Goal: Communication & Community: Answer question/provide support

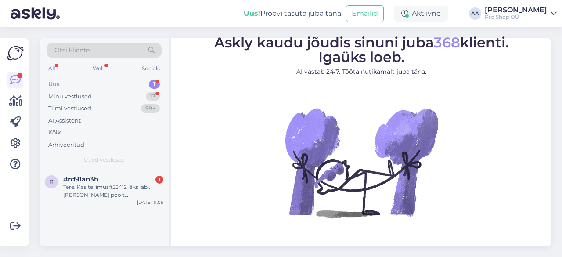
click at [51, 85] on div "Uus" at bounding box center [53, 84] width 11 height 9
click at [94, 181] on span "#rd91an3h" at bounding box center [80, 179] width 35 height 8
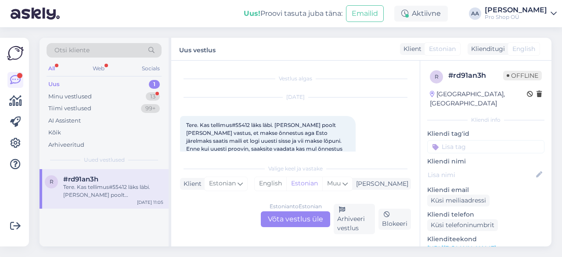
scroll to position [16, 0]
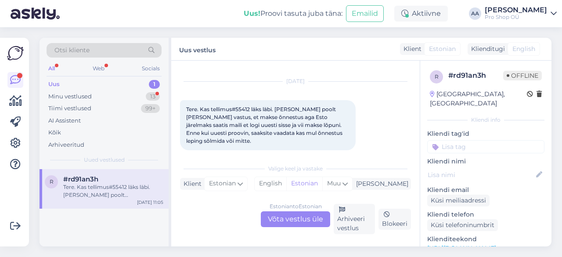
click at [298, 221] on div "Estonian to Estonian Võta vestlus üle" at bounding box center [295, 219] width 69 height 16
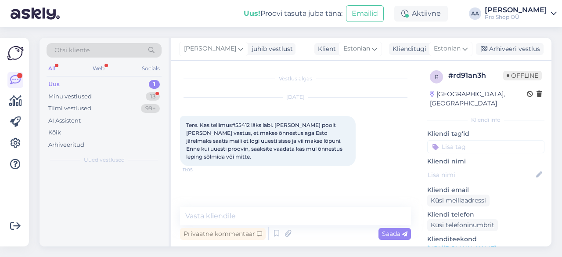
scroll to position [0, 0]
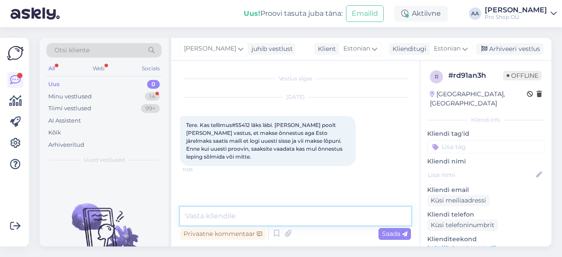
click at [252, 217] on textarea at bounding box center [295, 216] width 231 height 18
type textarea "Tere"
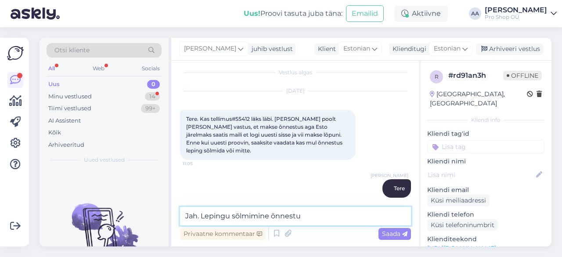
type textarea "Jah. Lepingu sõlmimine õnnestus"
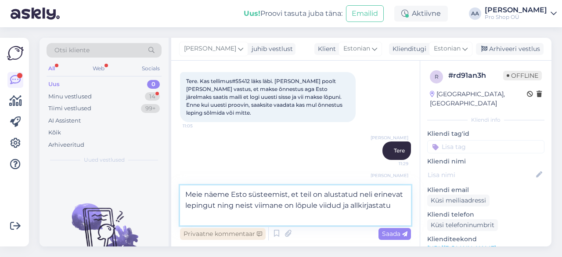
type textarea "Meie näeme Esto süsteemist, et teil on alustatud neli erinevat lepingut ning ne…"
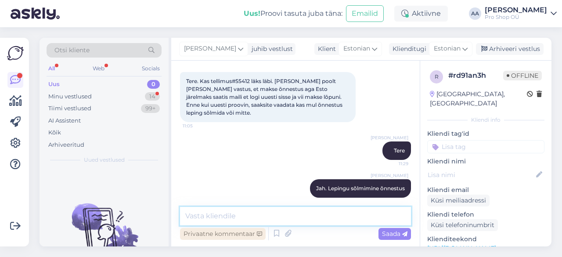
scroll to position [97, 0]
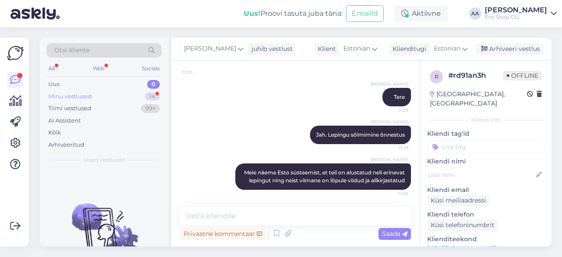
click at [70, 93] on div "Minu vestlused" at bounding box center [69, 96] width 43 height 9
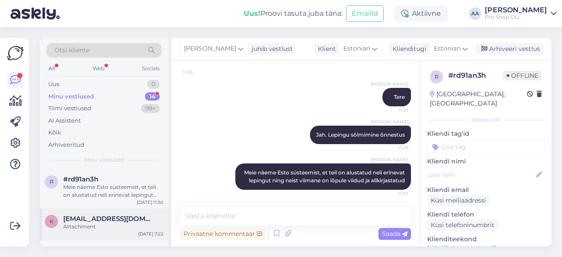
click at [89, 220] on span "[EMAIL_ADDRESS][DOMAIN_NAME]" at bounding box center [108, 219] width 91 height 8
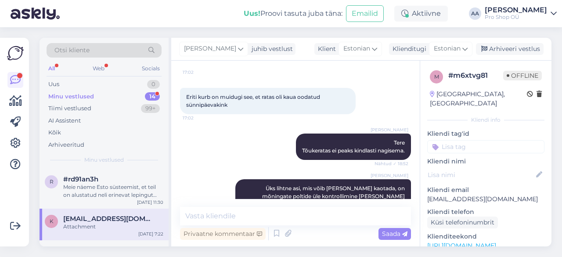
scroll to position [649, 0]
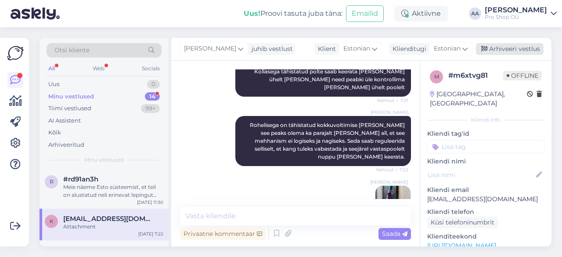
click at [524, 49] on div "Arhiveeri vestlus" at bounding box center [510, 49] width 68 height 12
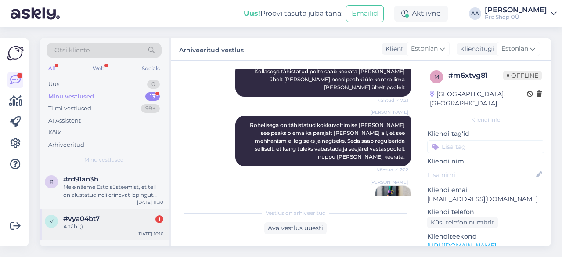
click at [74, 222] on div "Aitäh! ;)" at bounding box center [113, 226] width 100 height 8
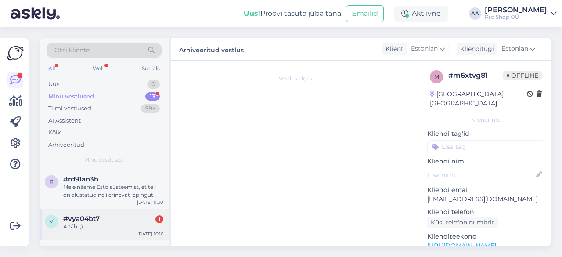
scroll to position [149, 0]
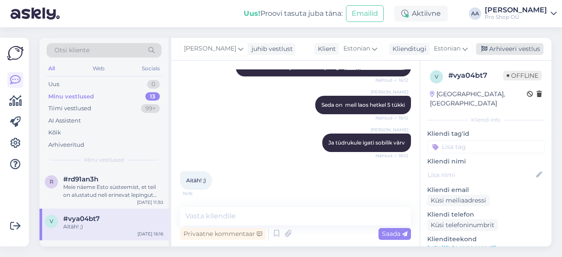
click at [514, 45] on div "Arhiveeri vestlus" at bounding box center [510, 49] width 68 height 12
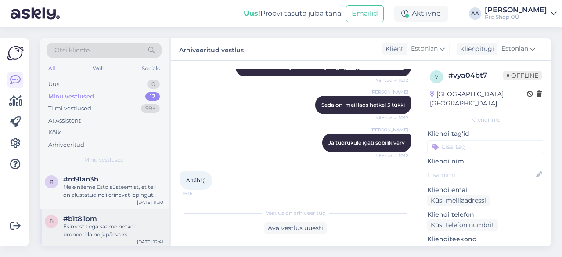
click at [82, 229] on div "Esimest aega saame hetkel broneerida neljapäevaks" at bounding box center [113, 230] width 100 height 16
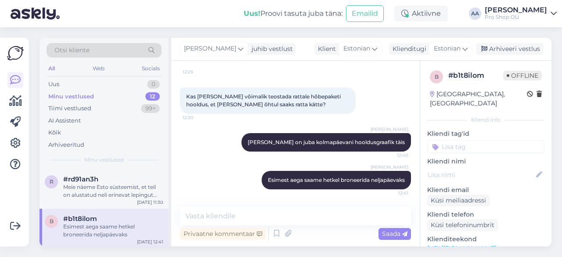
scroll to position [74, 0]
click at [523, 47] on div "Arhiveeri vestlus" at bounding box center [510, 49] width 68 height 12
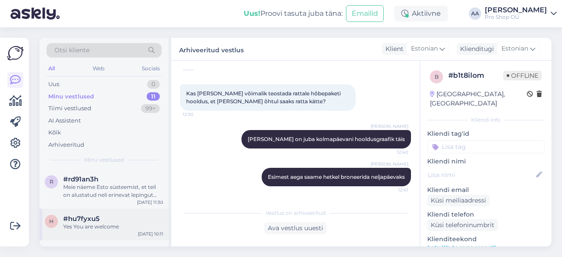
click at [82, 217] on span "#hu7fyxu5" at bounding box center [81, 219] width 36 height 8
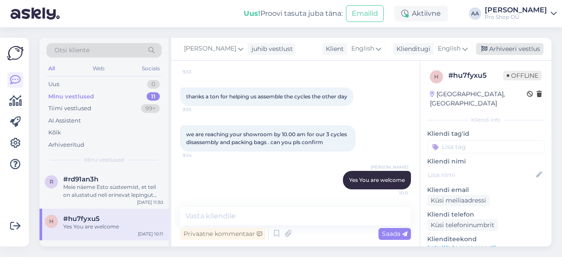
click at [521, 47] on div "Arhiveeri vestlus" at bounding box center [510, 49] width 68 height 12
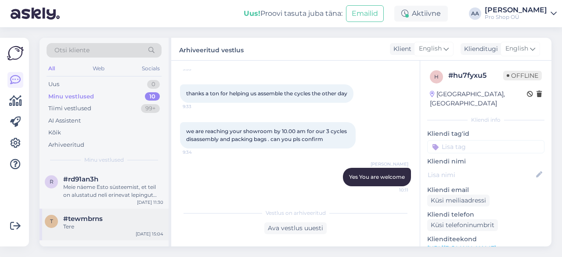
click at [79, 223] on div "Tere" at bounding box center [113, 226] width 100 height 8
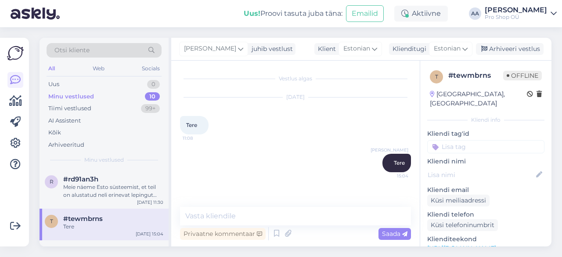
scroll to position [0, 0]
click at [527, 49] on div "Arhiveeri vestlus" at bounding box center [510, 49] width 68 height 12
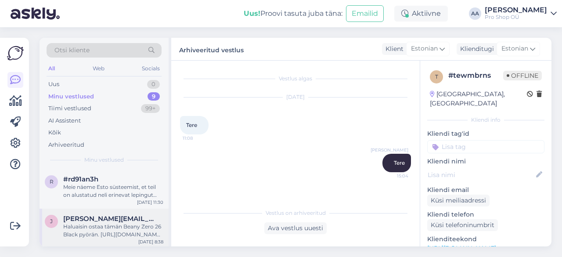
click at [73, 233] on div "Haluaisin ostaa tämän Beany Zero 26 Black pyörän. [URL][DOMAIN_NAME] Toimitusos…" at bounding box center [113, 230] width 100 height 16
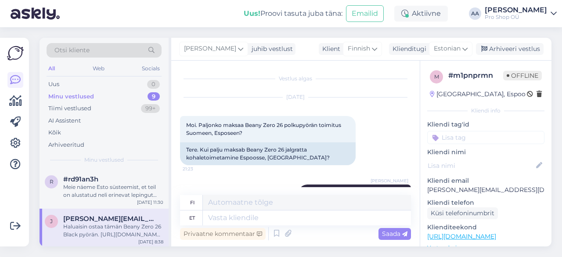
scroll to position [435, 0]
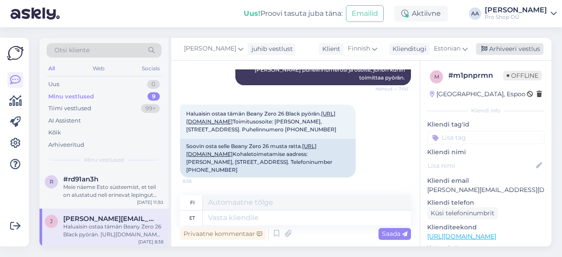
click at [512, 45] on div "Arhiveeri vestlus" at bounding box center [510, 49] width 68 height 12
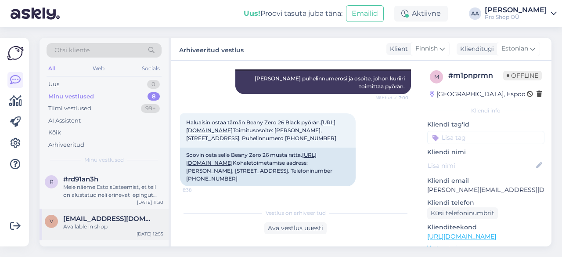
click at [95, 222] on span "[EMAIL_ADDRESS][DOMAIN_NAME]" at bounding box center [108, 219] width 91 height 8
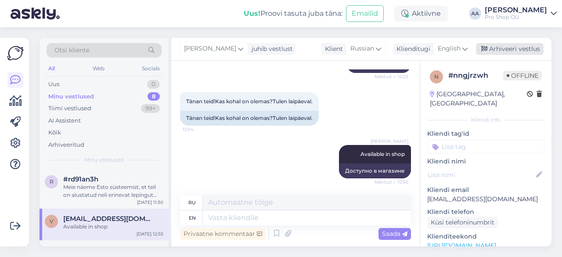
click at [515, 50] on div "Arhiveeri vestlus" at bounding box center [510, 49] width 68 height 12
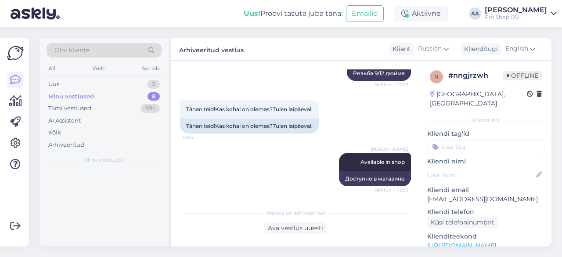
scroll to position [386, 0]
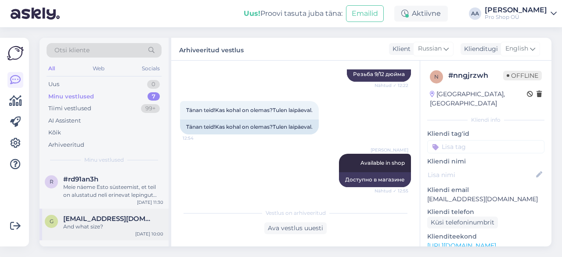
click at [91, 223] on div "And what size?" at bounding box center [113, 226] width 100 height 8
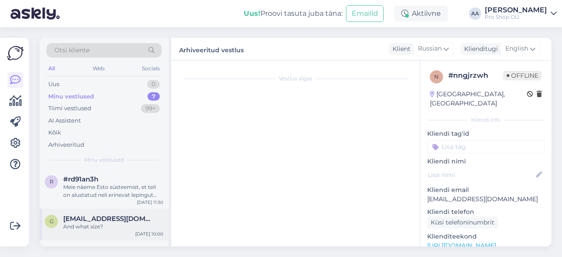
scroll to position [182, 0]
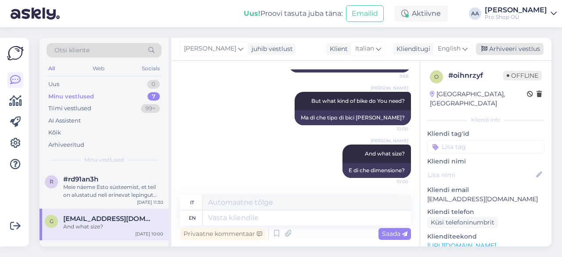
click at [521, 50] on div "Arhiveeri vestlus" at bounding box center [510, 49] width 68 height 12
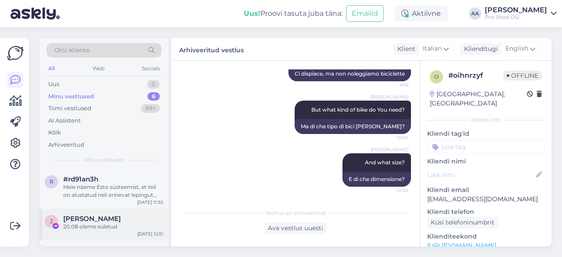
click at [87, 218] on span "[PERSON_NAME]" at bounding box center [91, 219] width 57 height 8
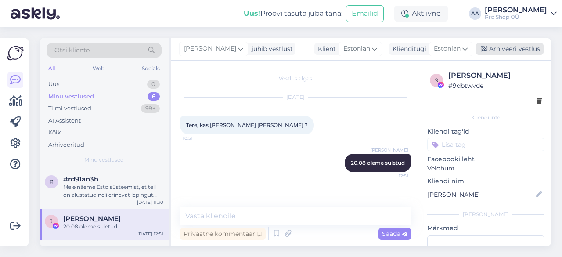
click at [518, 47] on div "Arhiveeri vestlus" at bounding box center [510, 49] width 68 height 12
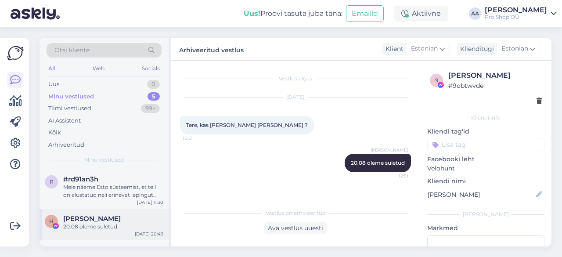
click at [87, 221] on span "[PERSON_NAME]" at bounding box center [91, 219] width 57 height 8
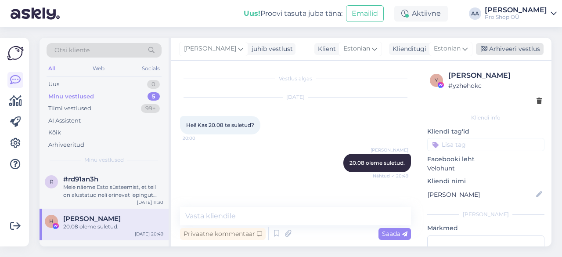
click at [529, 50] on div "Arhiveeri vestlus" at bounding box center [510, 49] width 68 height 12
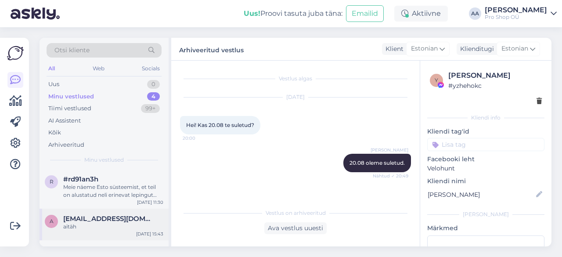
click at [58, 218] on div "a [EMAIL_ADDRESS][DOMAIN_NAME] aitäh" at bounding box center [104, 223] width 118 height 16
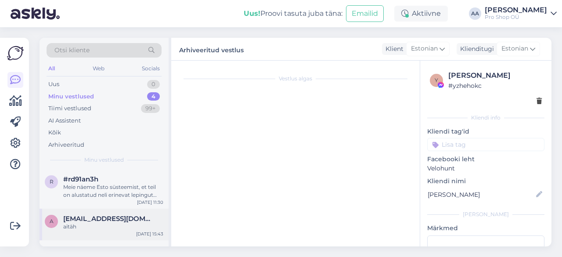
scroll to position [211, 0]
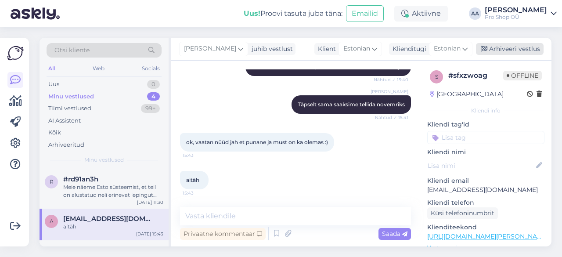
click at [513, 48] on div "Arhiveeri vestlus" at bounding box center [510, 49] width 68 height 12
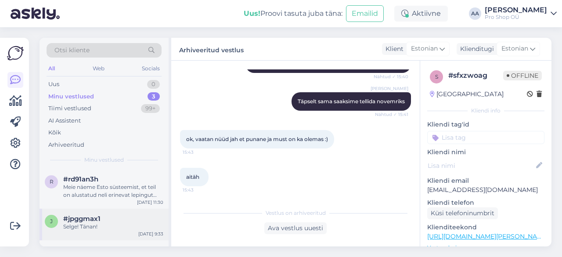
click at [105, 215] on div "#jpggmax1" at bounding box center [113, 219] width 100 height 8
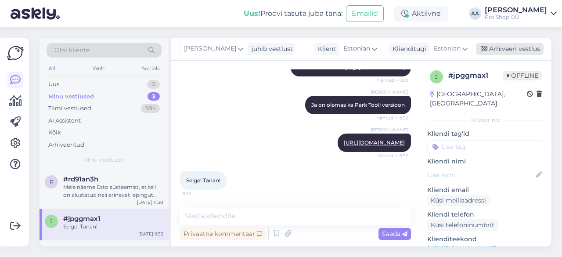
click at [526, 48] on div "Arhiveeri vestlus" at bounding box center [510, 49] width 68 height 12
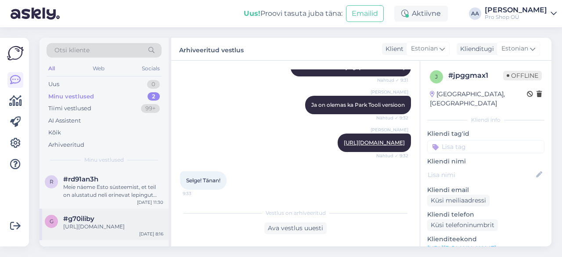
click at [108, 222] on div "#g70iliby" at bounding box center [113, 219] width 100 height 8
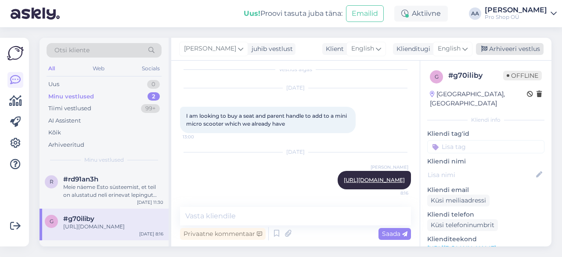
click at [514, 48] on div "Arhiveeri vestlus" at bounding box center [510, 49] width 68 height 12
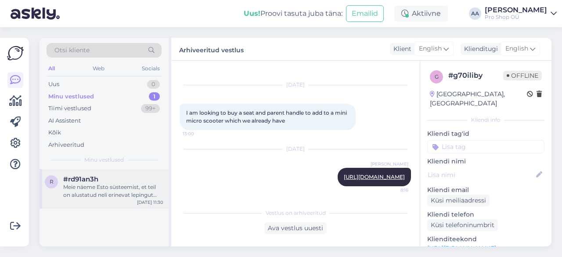
click at [86, 187] on div "Meie näeme Esto süsteemist, et teil on alustatud neli erinevat lepingut ning ne…" at bounding box center [113, 191] width 100 height 16
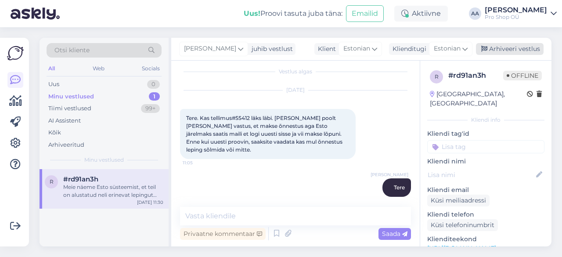
scroll to position [5, 0]
click at [516, 46] on div "Arhiveeri vestlus" at bounding box center [510, 49] width 68 height 12
